Goal: Transaction & Acquisition: Download file/media

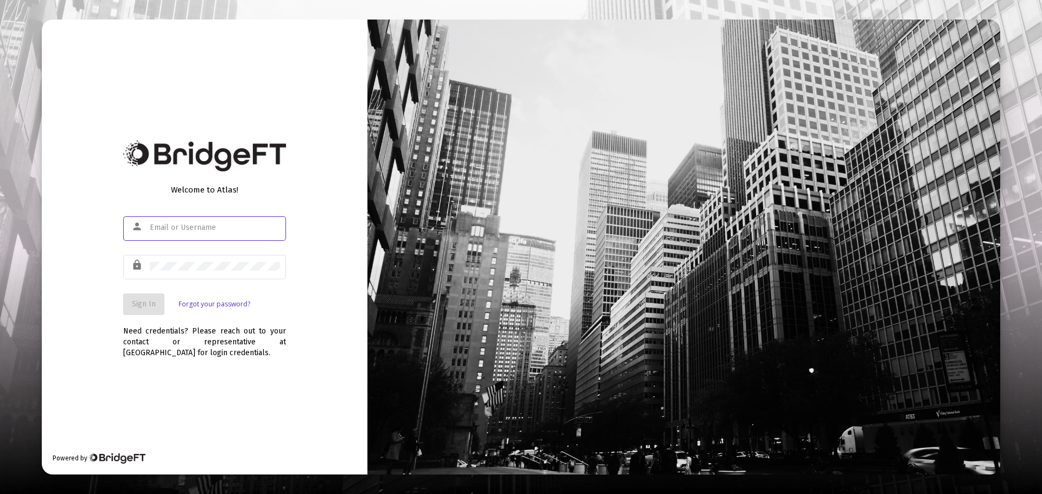
type input "[EMAIL_ADDRESS][DOMAIN_NAME]"
click at [148, 300] on span "Sign In" at bounding box center [144, 304] width 24 height 9
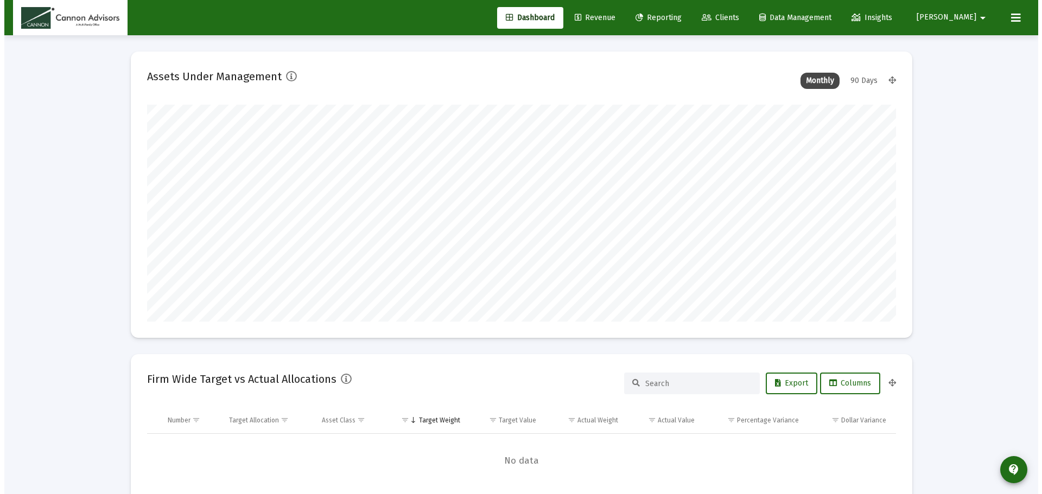
scroll to position [217, 749]
click at [677, 18] on span "Reporting" at bounding box center [654, 17] width 46 height 9
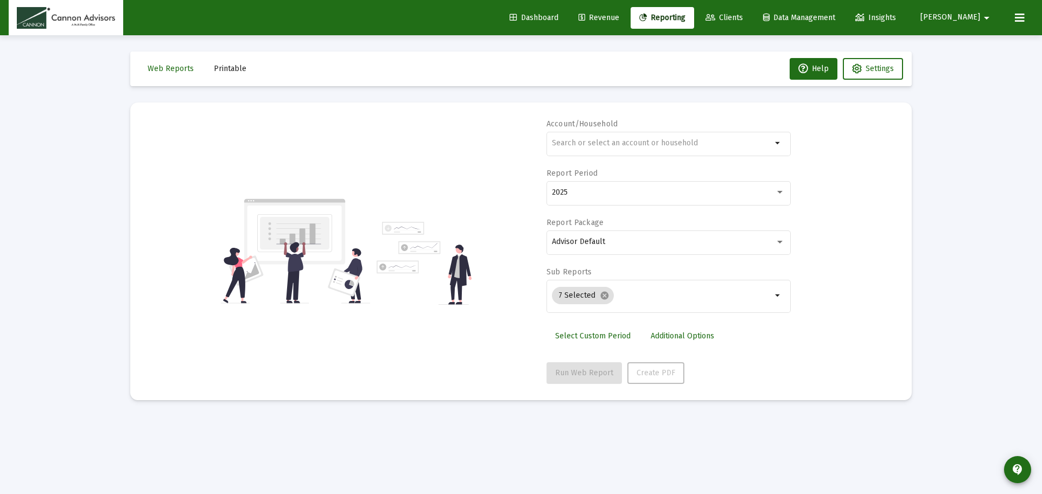
click at [237, 68] on span "Printable" at bounding box center [230, 68] width 33 height 9
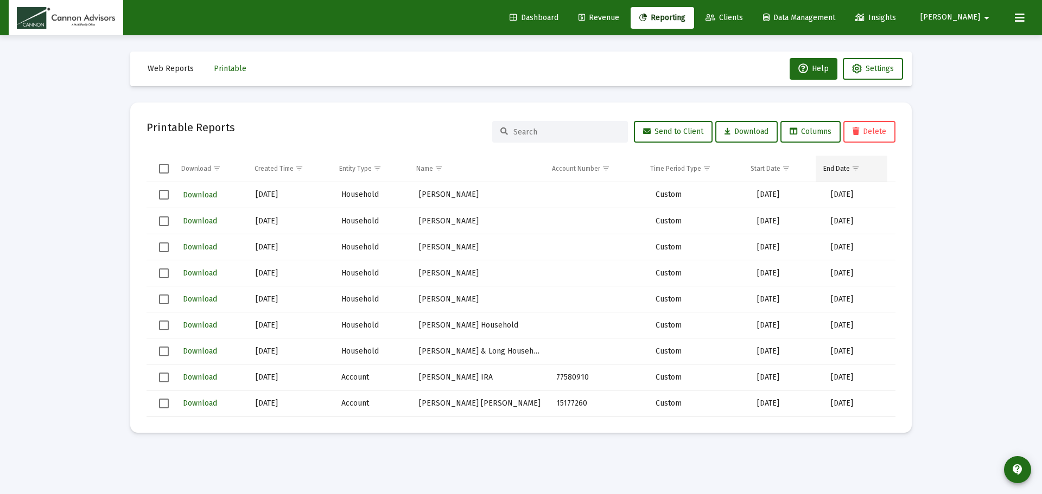
click at [855, 170] on span "Show filter options for column 'End Date'" at bounding box center [856, 168] width 8 height 8
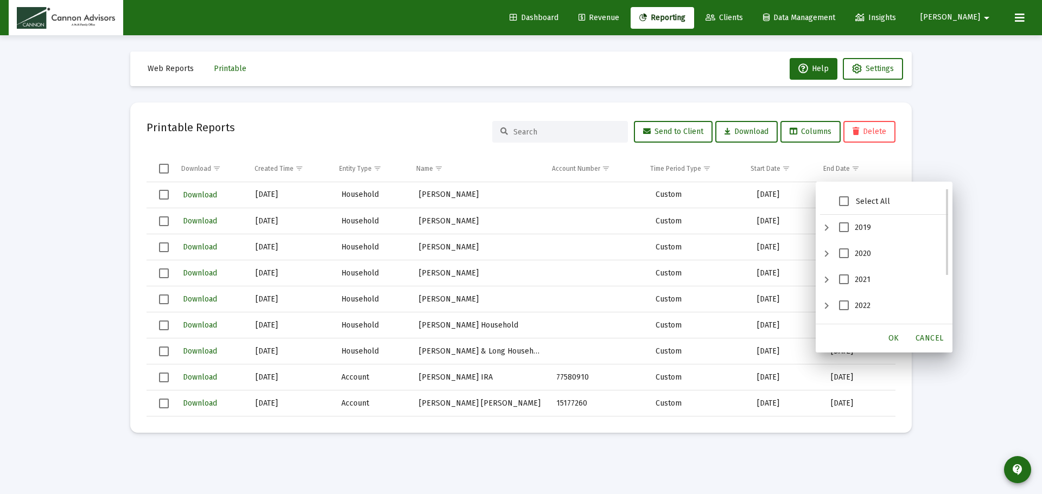
scroll to position [54, 0]
click at [841, 275] on span "2023" at bounding box center [844, 277] width 10 height 10
click at [846, 253] on span "2022" at bounding box center [844, 251] width 10 height 10
click at [894, 339] on span "OK" at bounding box center [893, 338] width 11 height 9
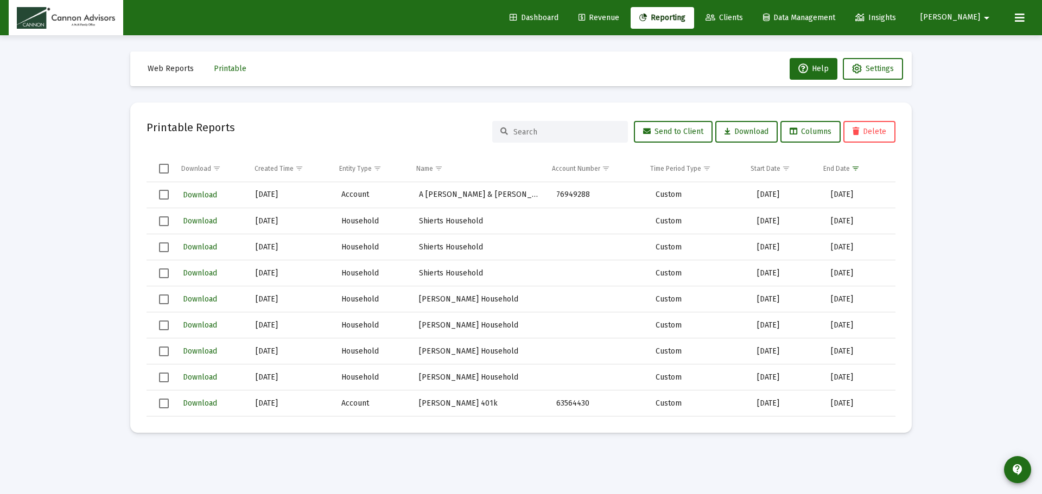
click at [163, 174] on td "Data grid" at bounding box center [160, 169] width 27 height 26
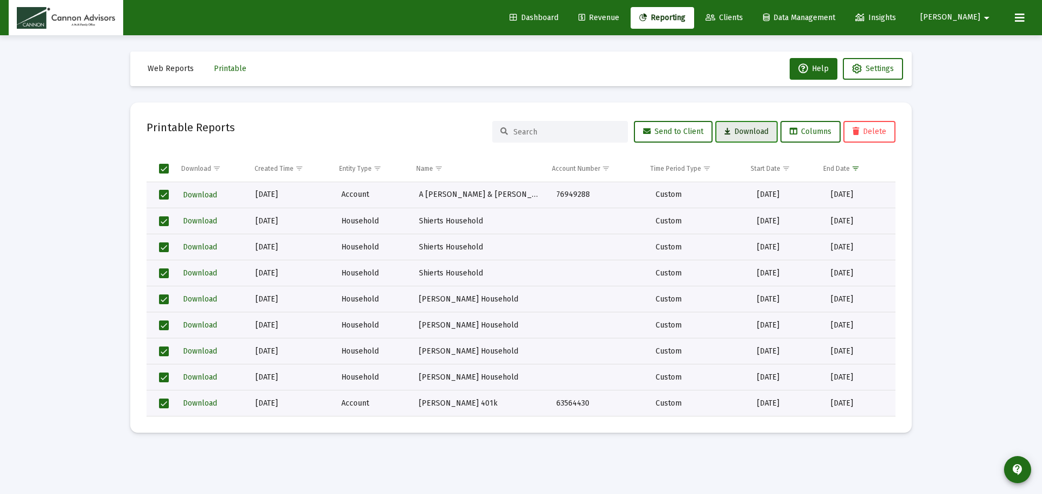
click at [757, 131] on span "Download" at bounding box center [747, 131] width 44 height 9
